Goal: Information Seeking & Learning: Learn about a topic

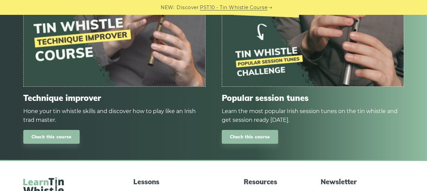
scroll to position [335, 0]
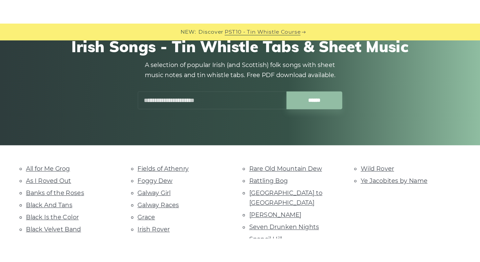
scroll to position [150, 0]
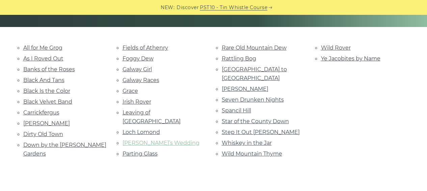
click at [137, 140] on link "Marie’s Wedding" at bounding box center [160, 143] width 77 height 6
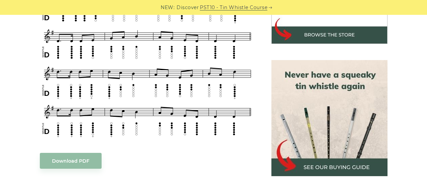
scroll to position [118, 0]
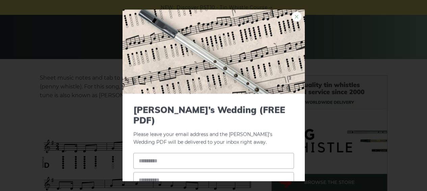
click at [291, 16] on link "×" at bounding box center [296, 16] width 10 height 10
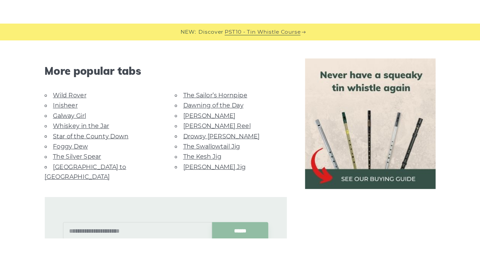
scroll to position [366, 0]
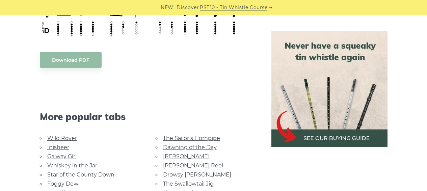
click at [337, 85] on img at bounding box center [329, 89] width 116 height 116
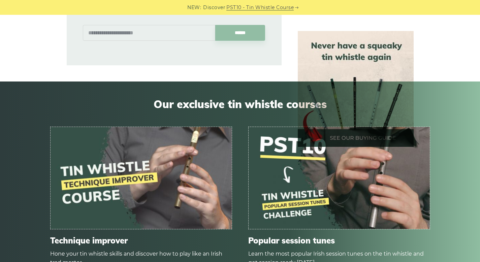
scroll to position [592, 0]
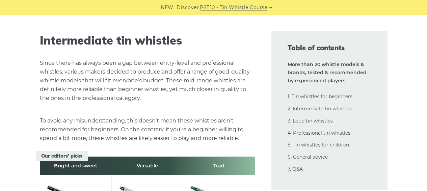
scroll to position [3590, 0]
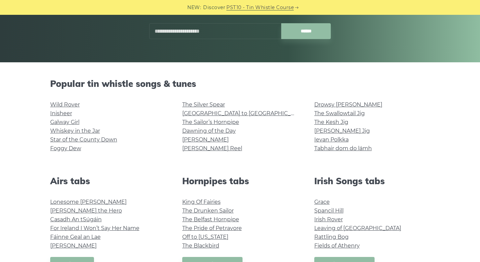
scroll to position [143, 0]
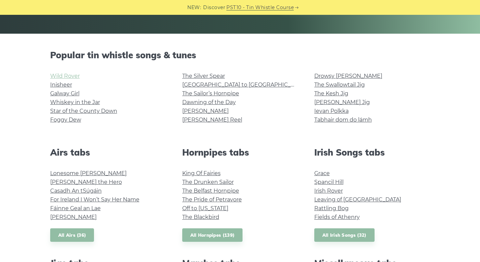
click at [69, 76] on link "Wild Rover" at bounding box center [65, 76] width 30 height 6
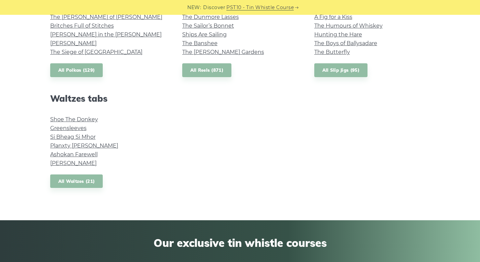
scroll to position [353, 0]
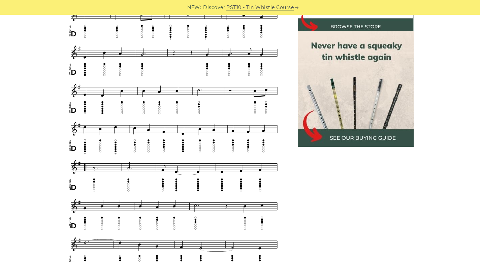
scroll to position [122, 0]
